Goal: Task Accomplishment & Management: Manage account settings

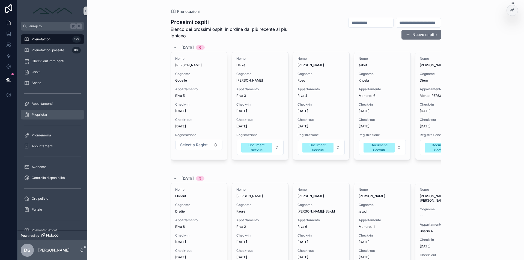
click at [52, 118] on div "Proprietari" at bounding box center [52, 114] width 57 height 9
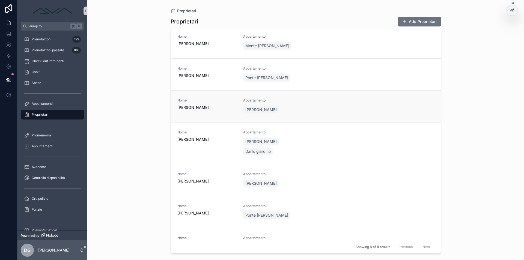
scroll to position [55, 0]
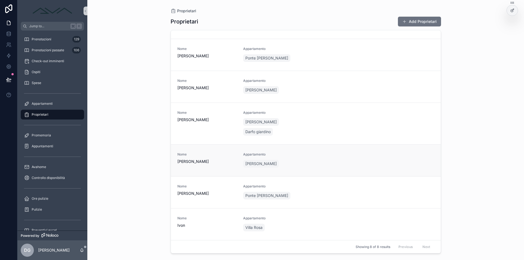
click at [219, 152] on link "Nome [PERSON_NAME] [PERSON_NAME]" at bounding box center [306, 160] width 270 height 32
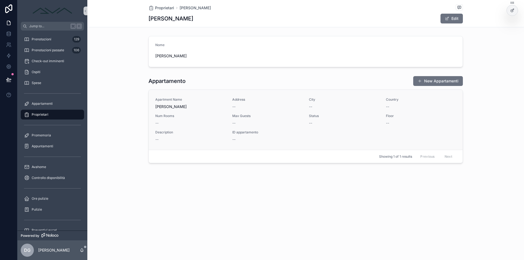
click at [219, 126] on div "Apartment Name [PERSON_NAME] Address -- City -- Country -- Num Rooms -- Max Gue…" at bounding box center [305, 119] width 301 height 45
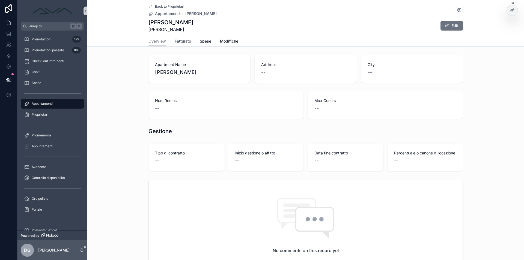
click at [183, 41] on span "Fatturato" at bounding box center [183, 40] width 16 height 5
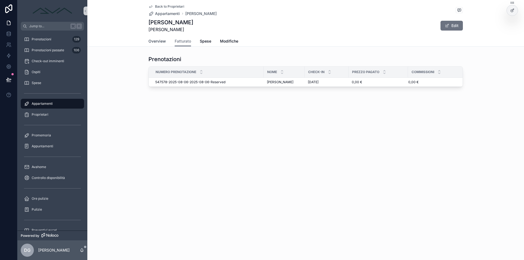
click at [162, 41] on span "Overview" at bounding box center [156, 40] width 17 height 5
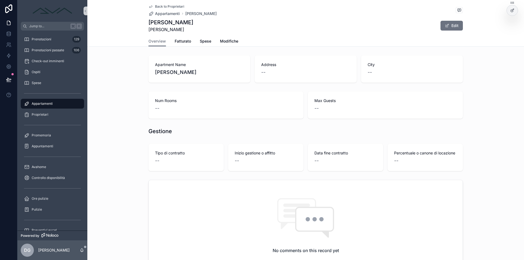
scroll to position [91, 0]
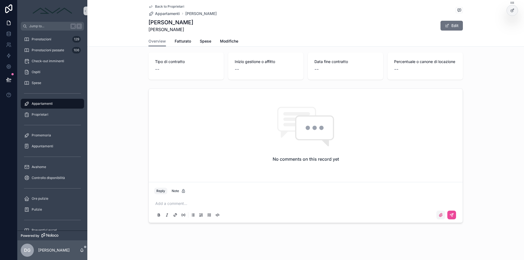
click at [438, 214] on icon "scrollable content" at bounding box center [440, 215] width 4 height 4
click at [0, 0] on input "scrollable content" at bounding box center [0, 0] width 0 height 0
click at [252, 206] on p "scrollable content" at bounding box center [306, 203] width 303 height 5
click at [451, 215] on icon "scrollable content" at bounding box center [451, 214] width 3 height 3
